Goal: Task Accomplishment & Management: Complete application form

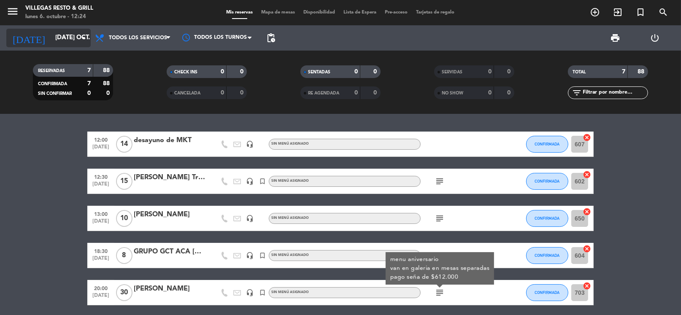
click at [51, 35] on input "[DATE] oct." at bounding box center [92, 38] width 82 height 16
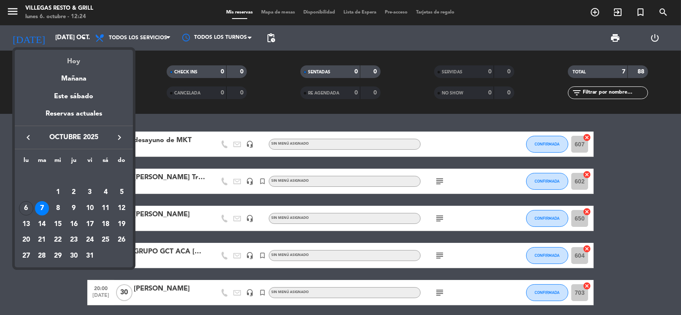
click at [79, 61] on div "Hoy" at bounding box center [74, 58] width 118 height 17
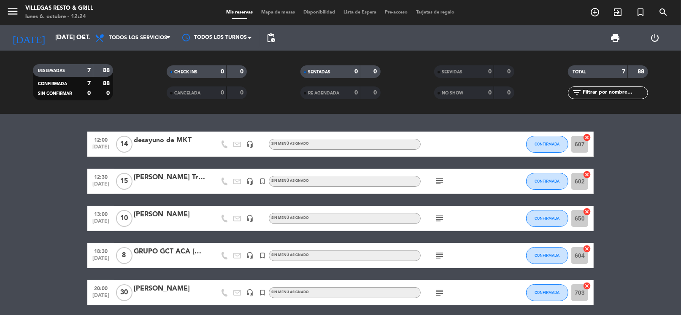
type input "lun. [DATE]"
click at [138, 27] on div "Todos los servicios Almuerzo Cena Todos los servicios Todos los servicios Almue…" at bounding box center [133, 37] width 84 height 25
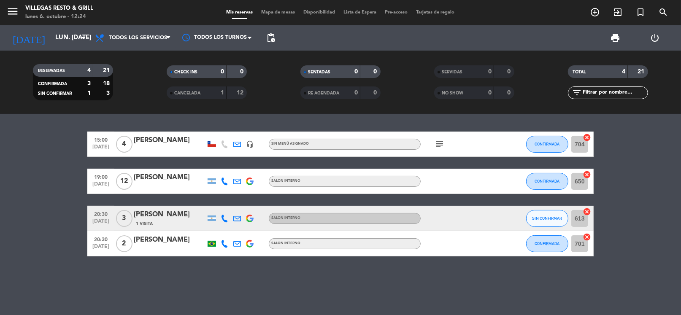
click at [145, 40] on span "Todos los servicios" at bounding box center [138, 38] width 58 height 6
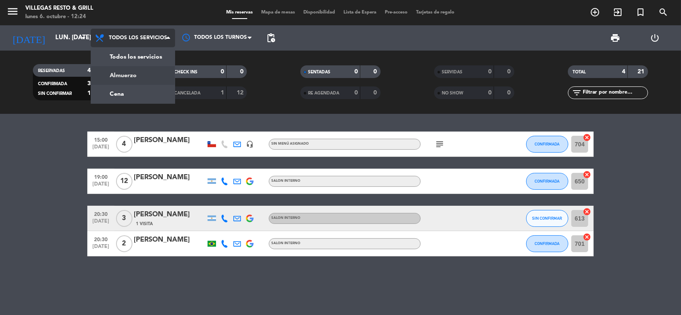
click at [146, 70] on div "menu Villegas Resto & Grill lunes 6. octubre - 12:24 Mis reservas Mapa de mesas…" at bounding box center [340, 57] width 681 height 114
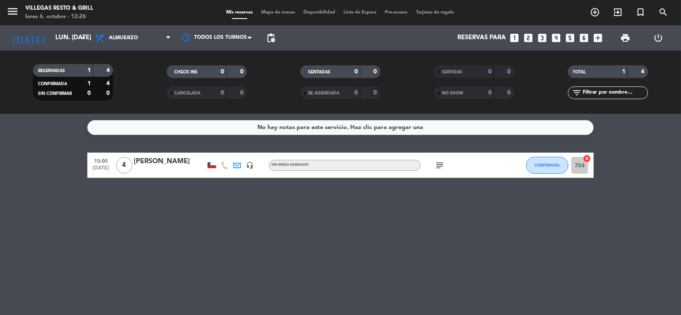
click at [572, 39] on icon "looks_5" at bounding box center [570, 37] width 11 height 11
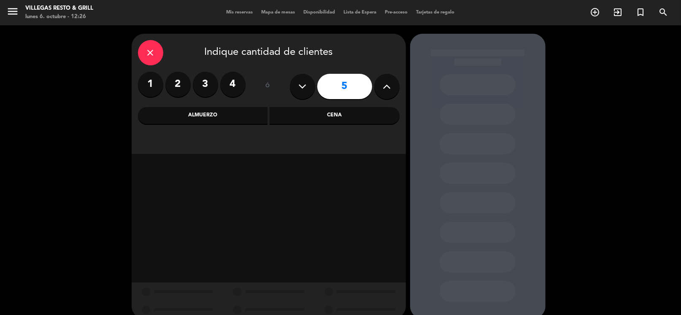
click at [300, 121] on div "Cena" at bounding box center [335, 115] width 130 height 17
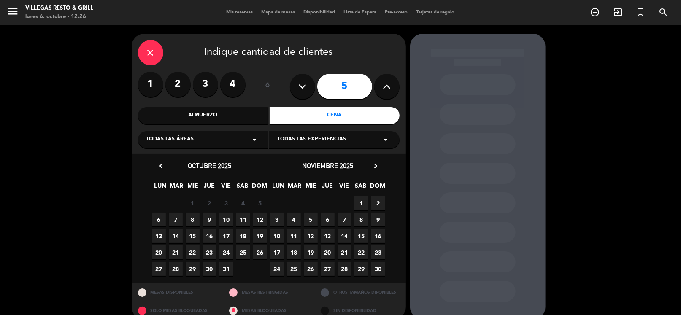
click at [251, 139] on icon "arrow_drop_down" at bounding box center [255, 140] width 10 height 10
click at [184, 181] on div "Aire Libre 3 Galería 2 Salón Interno 2" at bounding box center [203, 168] width 130 height 61
click at [183, 182] on div "Salón Interno 2" at bounding box center [203, 185] width 114 height 8
click at [227, 220] on span "10" at bounding box center [226, 220] width 14 height 14
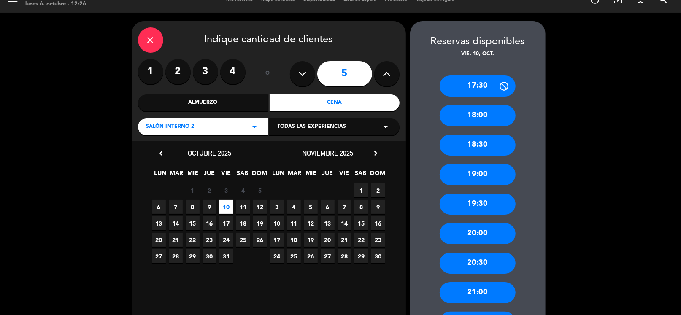
click at [479, 288] on div "21:00" at bounding box center [478, 292] width 76 height 21
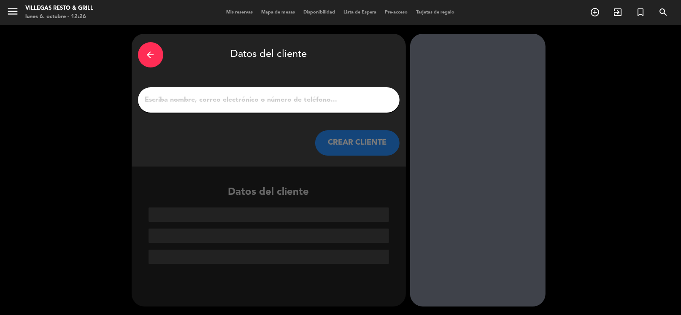
click at [223, 95] on input "1" at bounding box center [268, 100] width 249 height 12
paste input "[PERSON_NAME]"
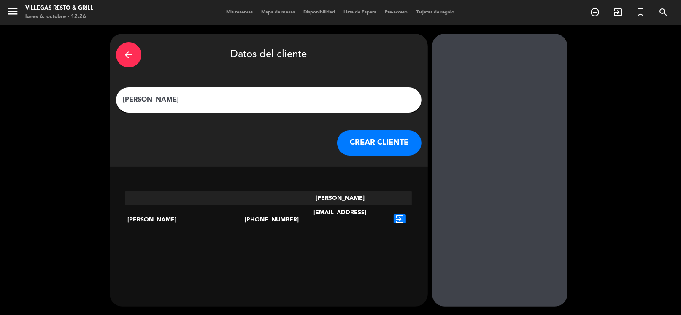
type input "[PERSON_NAME]"
click at [394, 214] on icon "exit_to_app" at bounding box center [400, 219] width 12 height 11
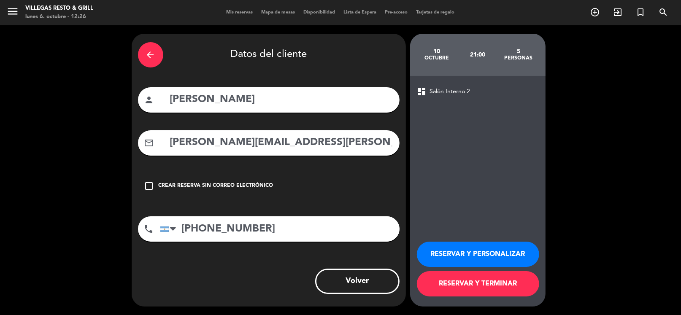
click at [460, 258] on button "RESERVAR Y PERSONALIZAR" at bounding box center [478, 254] width 122 height 25
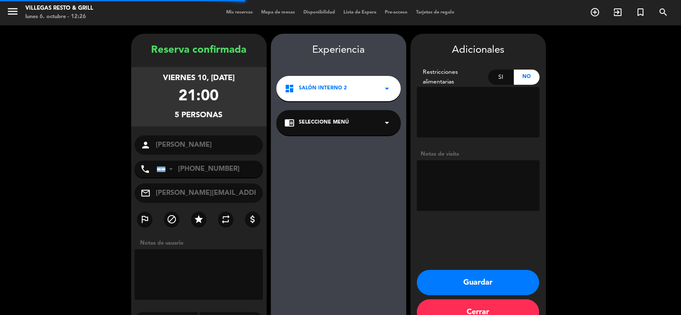
scroll to position [22, 0]
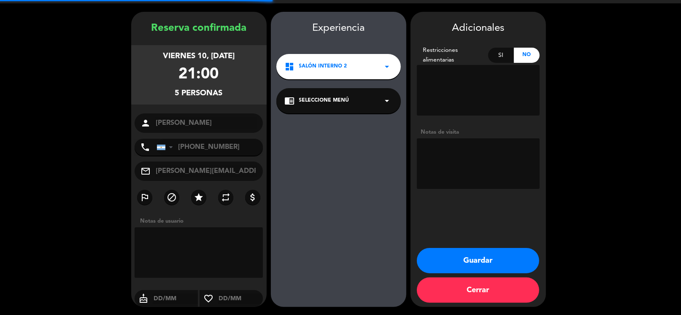
click at [470, 155] on textarea at bounding box center [478, 163] width 123 height 51
type textarea "fio cumpleaños"
click at [457, 254] on button "Guardar" at bounding box center [478, 260] width 122 height 25
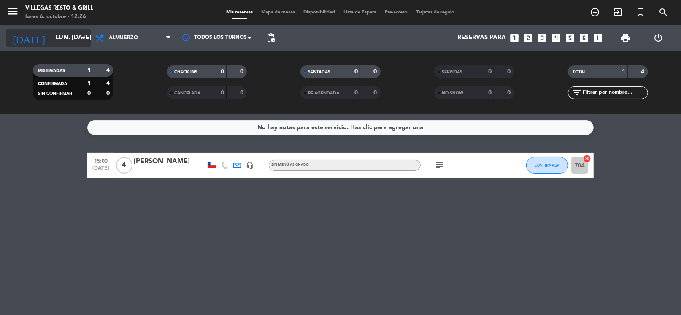
click at [60, 39] on input "lun. [DATE]" at bounding box center [92, 38] width 82 height 16
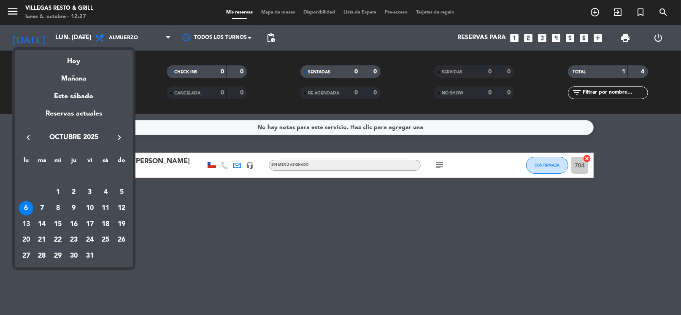
click at [121, 220] on div "19" at bounding box center [121, 224] width 14 height 14
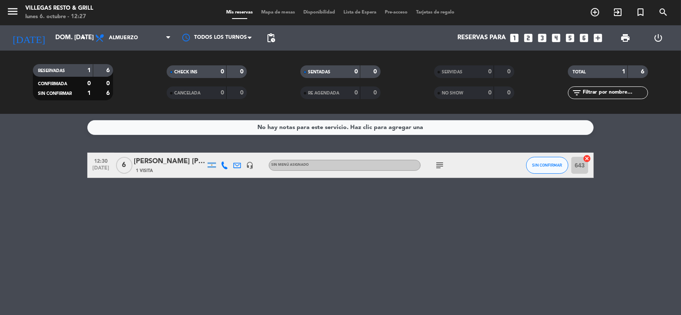
click at [442, 166] on icon "subject" at bounding box center [440, 165] width 10 height 10
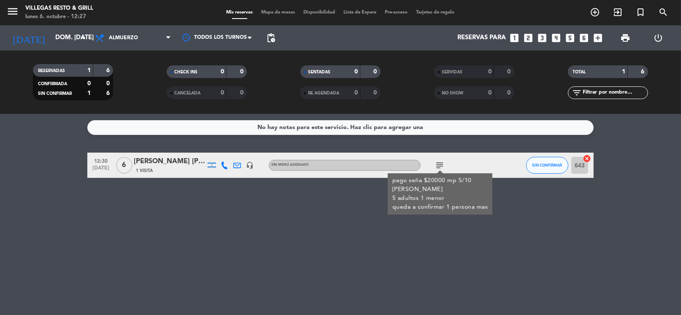
click at [441, 165] on icon "subject" at bounding box center [440, 165] width 10 height 10
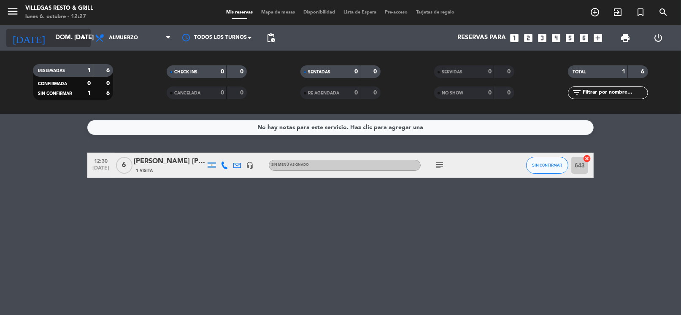
click at [51, 43] on input "dom. [DATE]" at bounding box center [92, 38] width 82 height 16
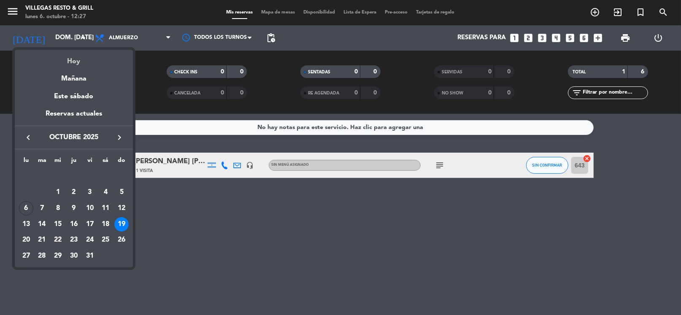
click at [82, 60] on div "Hoy" at bounding box center [74, 58] width 118 height 17
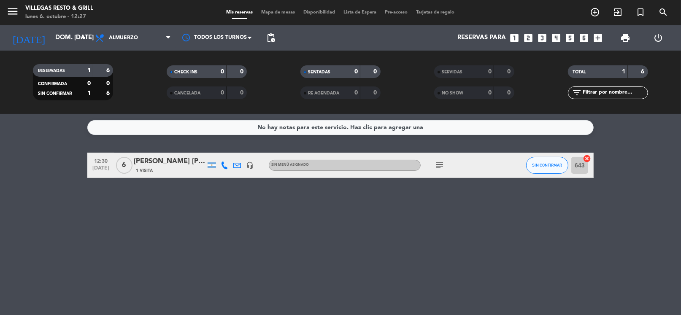
type input "lun. [DATE]"
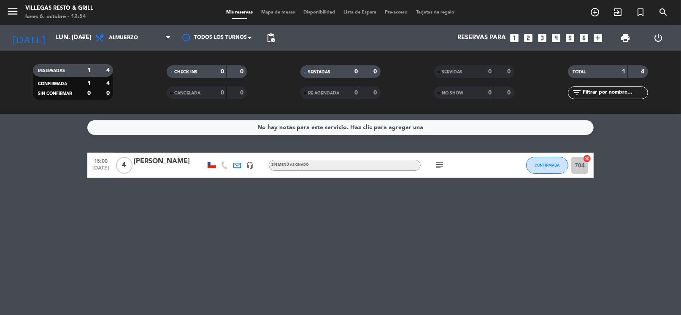
click at [525, 41] on icon "looks_two" at bounding box center [528, 37] width 11 height 11
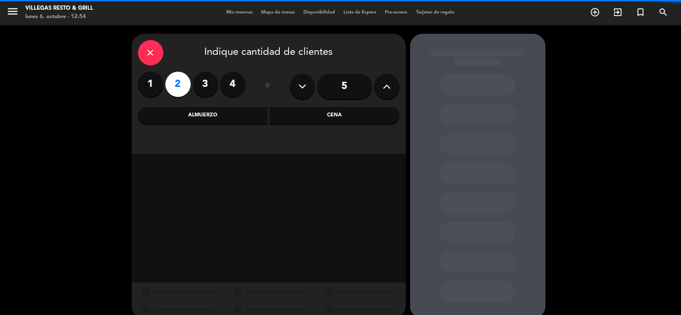
click at [325, 111] on div "Cena" at bounding box center [335, 115] width 130 height 17
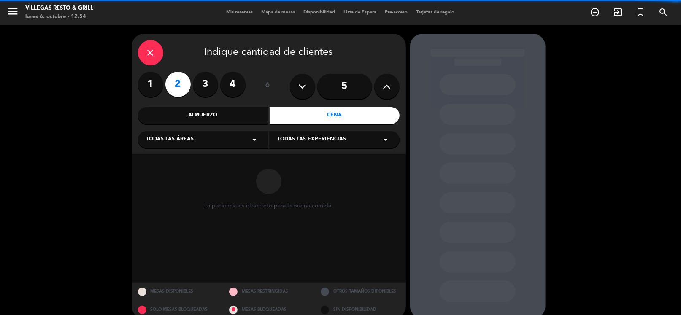
click at [235, 144] on div "Todas las áreas arrow_drop_down" at bounding box center [203, 139] width 130 height 17
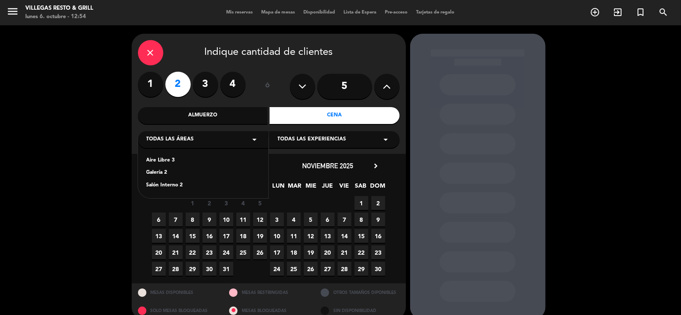
click at [180, 181] on div "Aire Libre 3 Galería 2 Salón Interno 2" at bounding box center [203, 168] width 130 height 61
click at [175, 184] on div "Salón Interno 2" at bounding box center [203, 185] width 114 height 8
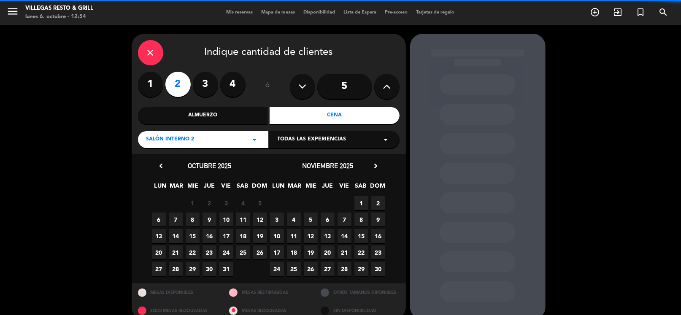
click at [161, 220] on span "6" at bounding box center [159, 220] width 14 height 14
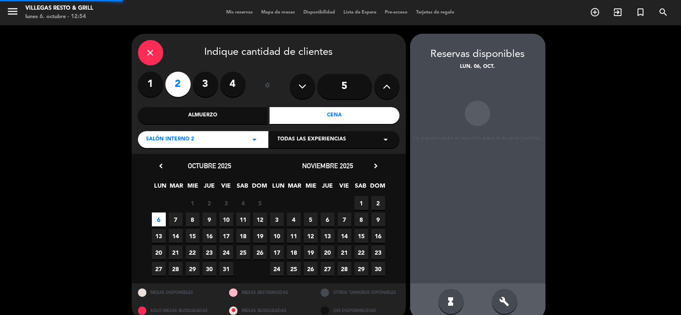
scroll to position [13, 0]
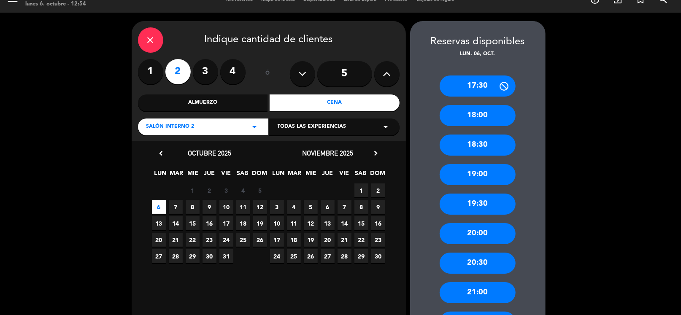
click at [480, 242] on div "20:00" at bounding box center [478, 233] width 76 height 21
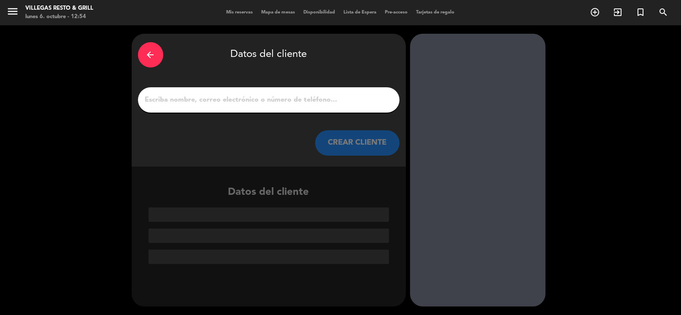
click at [308, 101] on input "1" at bounding box center [268, 100] width 249 height 12
paste input "[PERSON_NAME]"
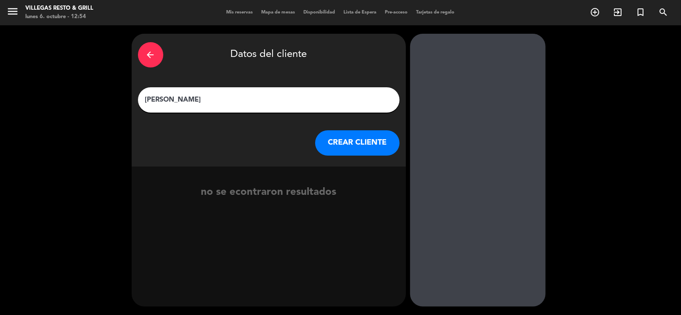
type input "[PERSON_NAME]"
click at [346, 144] on button "CREAR CLIENTE" at bounding box center [357, 142] width 84 height 25
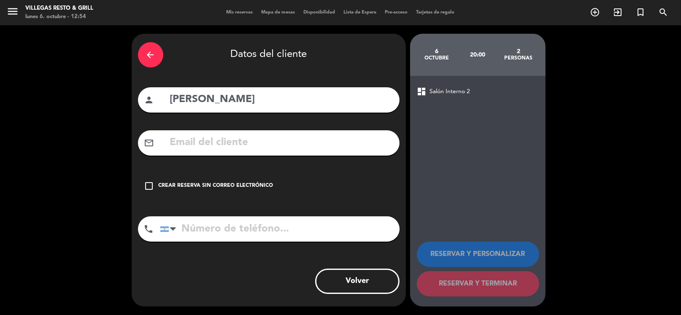
click at [268, 143] on input "text" at bounding box center [281, 142] width 224 height 17
paste input "[EMAIL_ADDRESS][DOMAIN_NAME]"
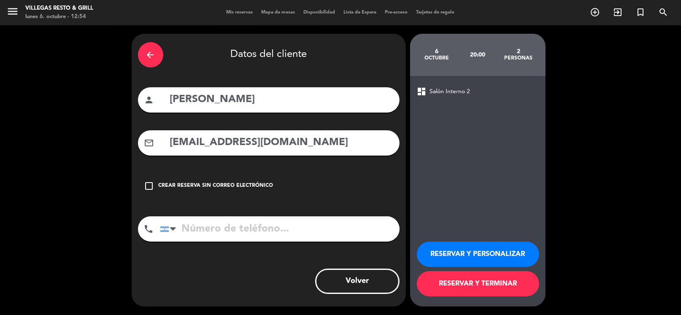
type input "[EMAIL_ADDRESS][DOMAIN_NAME]"
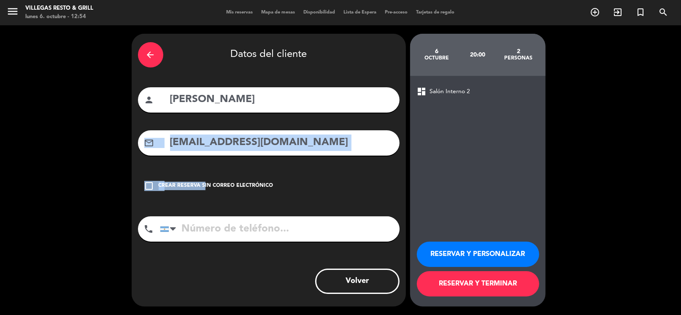
drag, startPoint x: 200, startPoint y: 169, endPoint x: 200, endPoint y: 173, distance: 4.7
click at [200, 170] on div "arrow_back Datos del cliente person [PERSON_NAME] mail_outline [EMAIL_ADDRESS][…" at bounding box center [269, 170] width 274 height 273
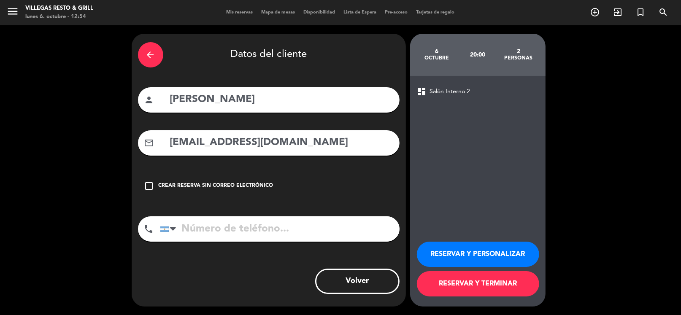
click at [222, 224] on input "tel" at bounding box center [280, 228] width 240 height 25
click at [221, 229] on input "tel" at bounding box center [280, 228] width 240 height 25
paste input "[PHONE_NUMBER]"
type input "[PHONE_NUMBER]"
click at [447, 249] on button "RESERVAR Y PERSONALIZAR" at bounding box center [478, 254] width 122 height 25
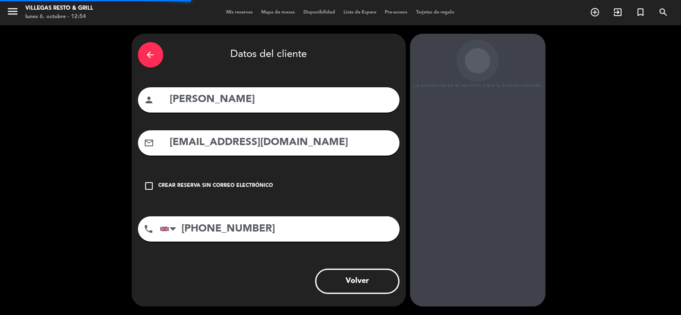
scroll to position [22, 0]
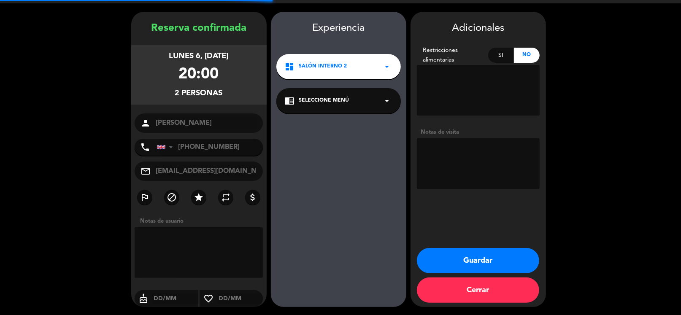
click at [461, 163] on textarea at bounding box center [478, 163] width 123 height 51
type textarea "hablan ingles fio"
click at [450, 270] on button "Guardar" at bounding box center [478, 260] width 122 height 25
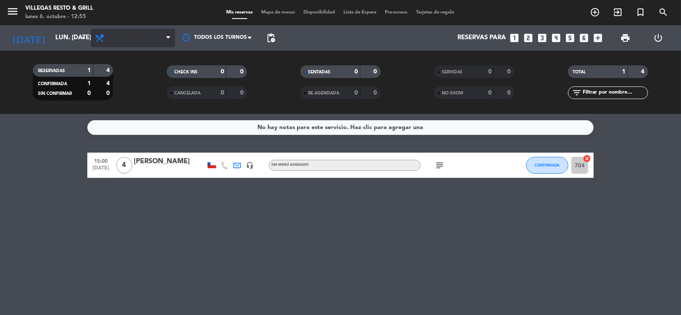
click at [122, 35] on span "Almuerzo" at bounding box center [123, 38] width 29 height 6
click at [136, 90] on div "menu Villegas Resto & Grill lunes 6. octubre - 12:55 Mis reservas Mapa de mesas…" at bounding box center [340, 57] width 681 height 114
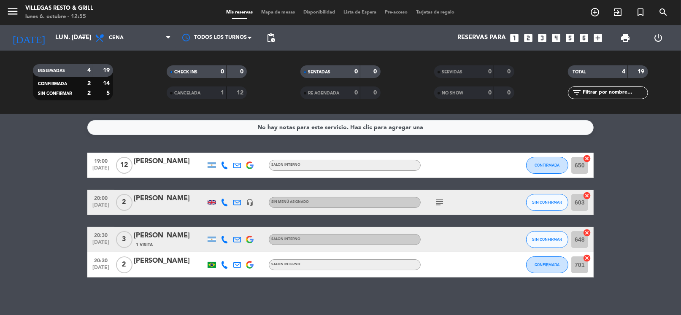
click at [164, 201] on div "[PERSON_NAME]" at bounding box center [170, 198] width 72 height 11
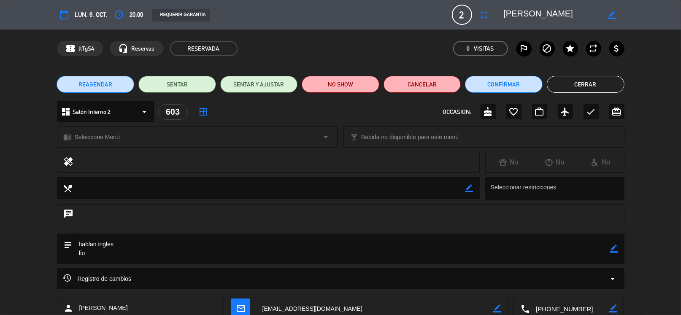
click at [615, 251] on icon "border_color" at bounding box center [614, 249] width 8 height 8
click at [589, 242] on textarea at bounding box center [342, 249] width 538 height 30
type textarea "hablan ingles/ menu [PERSON_NAME] fio"
click at [617, 249] on icon at bounding box center [614, 249] width 8 height 8
click at [579, 83] on button "Cerrar" at bounding box center [586, 84] width 78 height 17
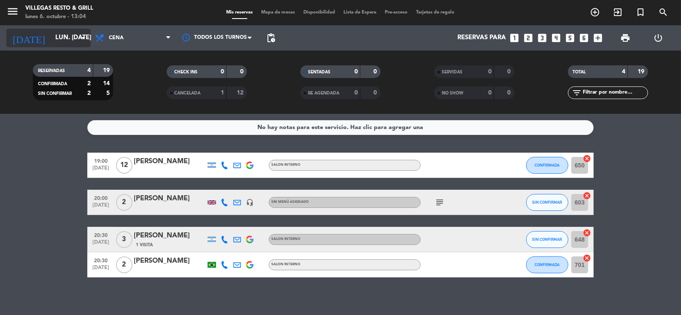
click at [51, 38] on input "lun. [DATE]" at bounding box center [92, 38] width 82 height 16
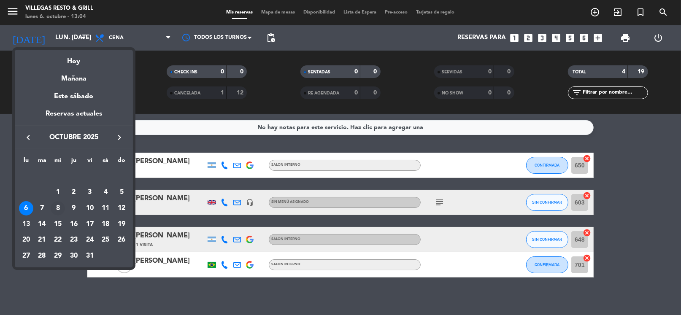
click at [65, 209] on div "8" at bounding box center [58, 208] width 14 height 14
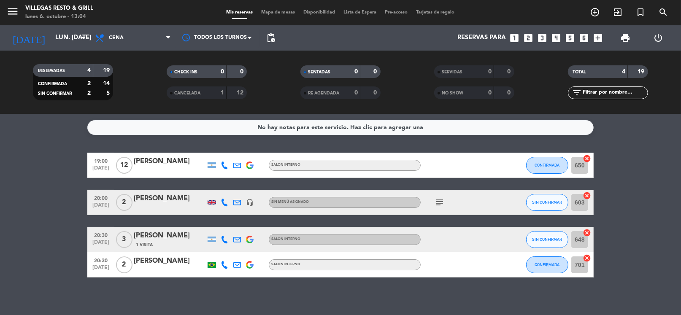
type input "mié. [DATE]"
